Goal: Go to known website: Access a specific website the user already knows

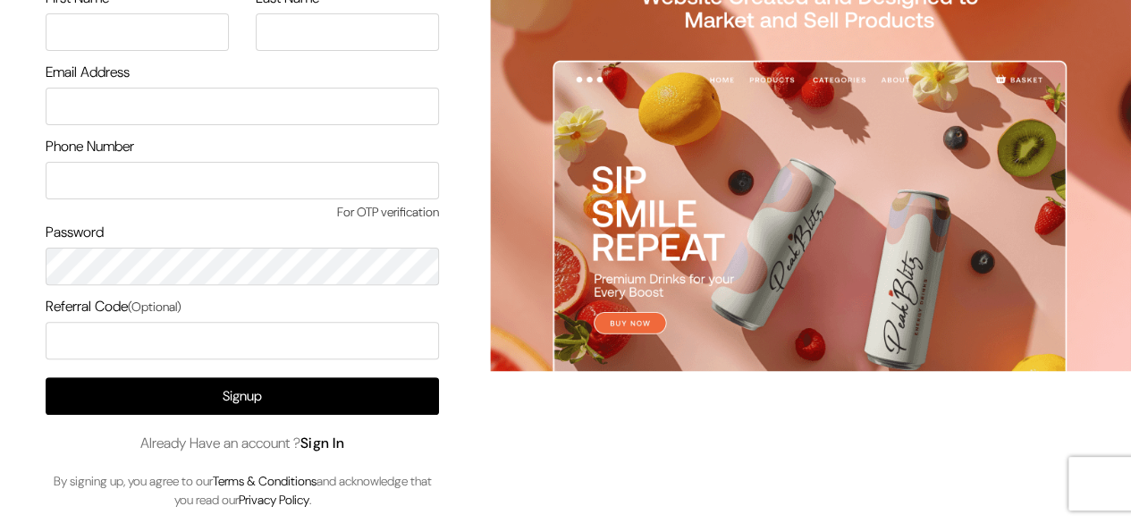
click at [329, 448] on link "Sign In" at bounding box center [323, 443] width 45 height 19
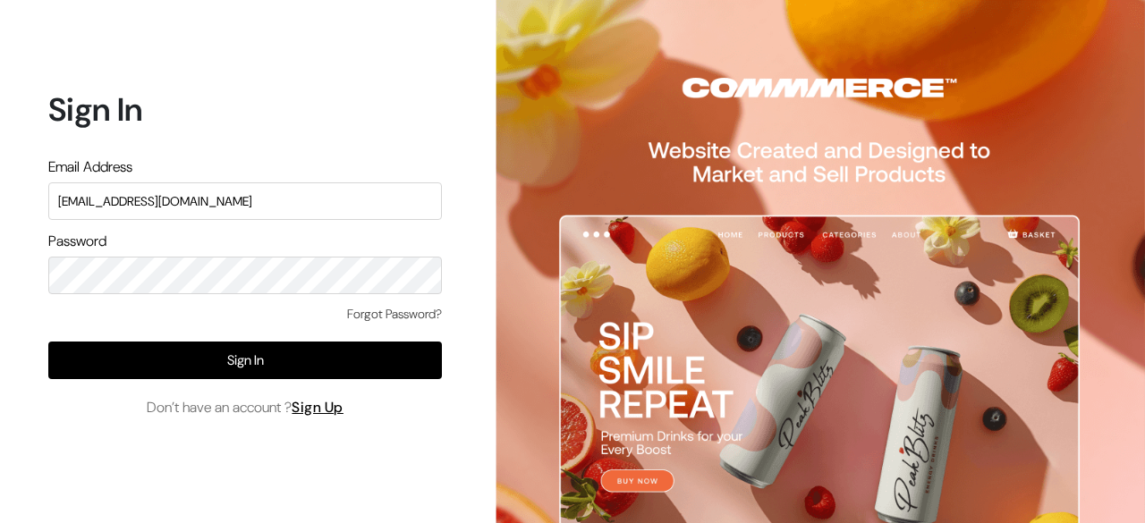
type input "demo@outdocart.in"
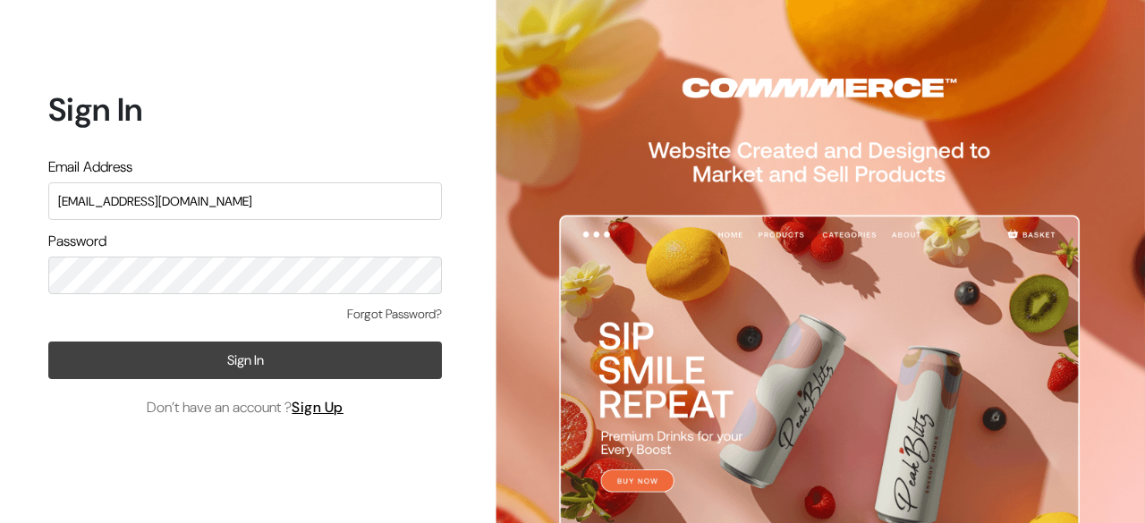
click at [275, 371] on button "Sign In" at bounding box center [245, 361] width 394 height 38
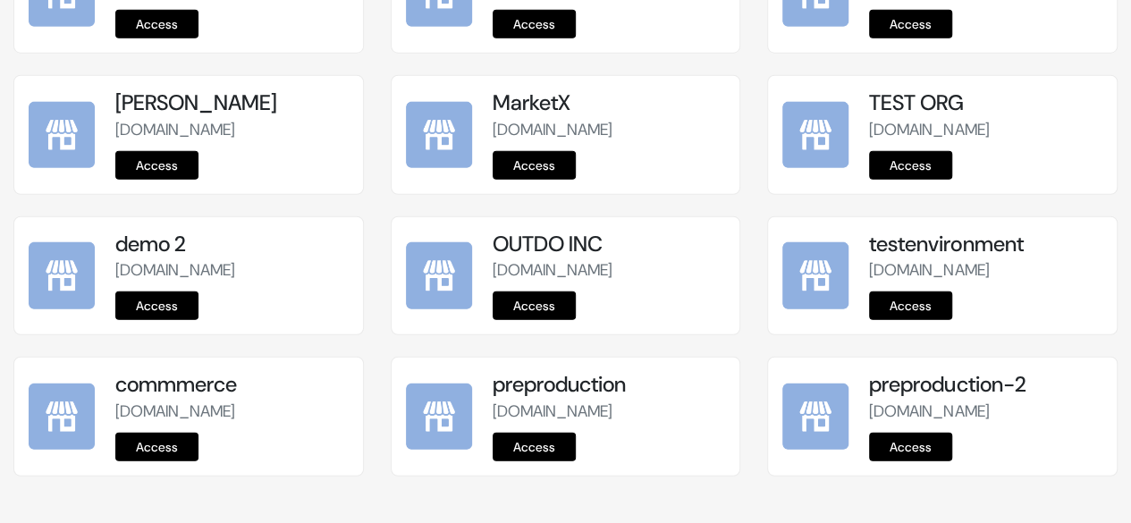
scroll to position [2411, 0]
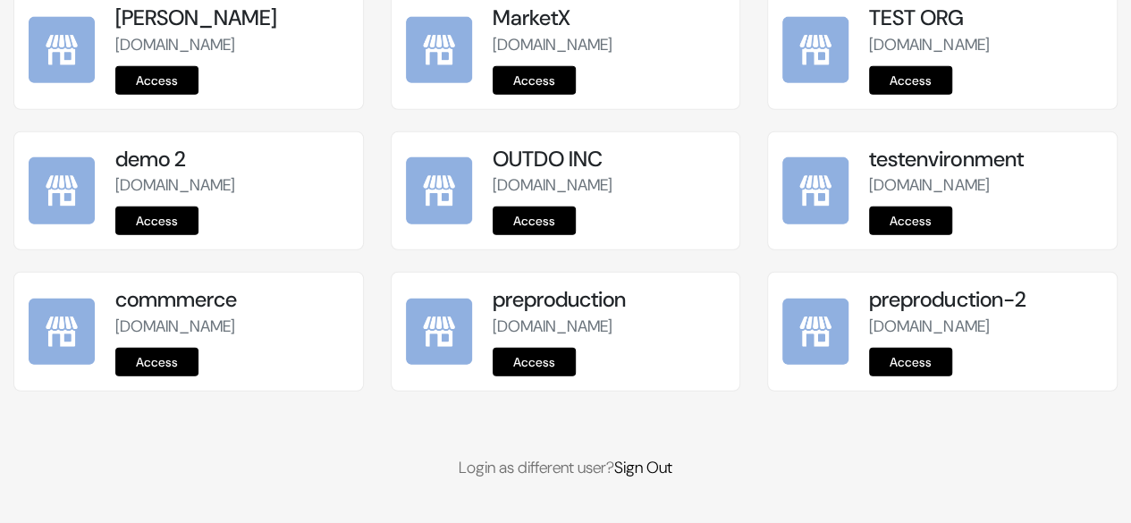
click at [545, 362] on link "Access" at bounding box center [534, 362] width 83 height 29
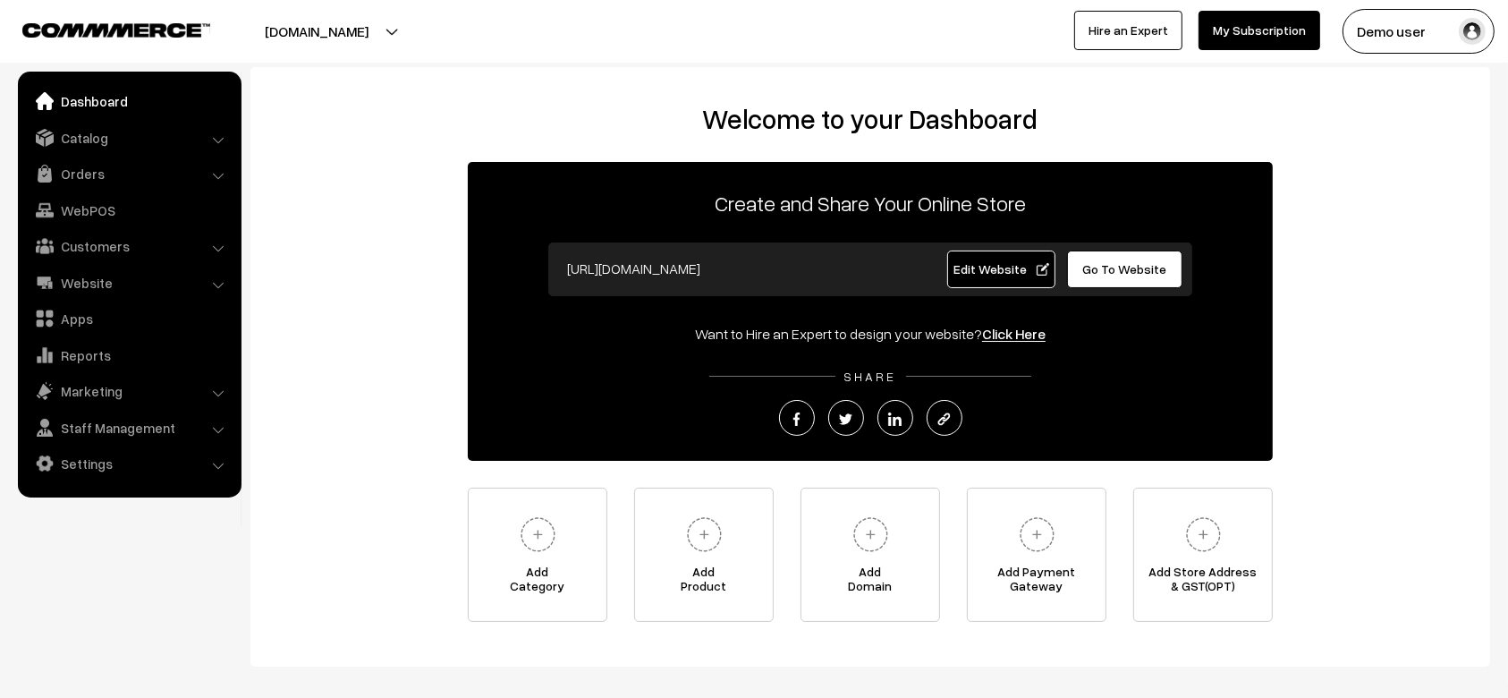
click at [970, 264] on span "Edit Website" at bounding box center [1001, 268] width 96 height 15
